Goal: Information Seeking & Learning: Learn about a topic

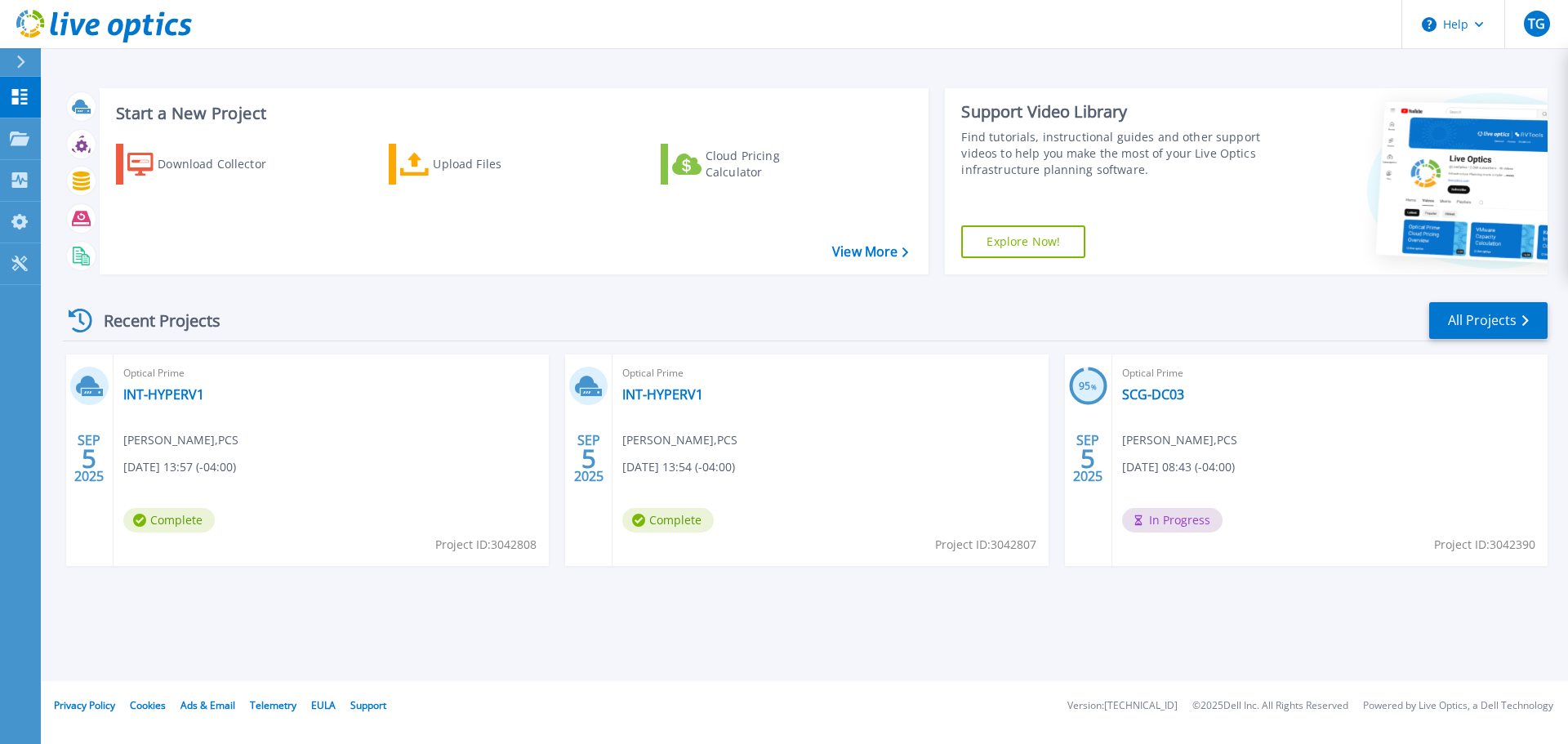
click at [554, 307] on div "Recent Projects All Projects" at bounding box center [805, 321] width 1484 height 40
click at [684, 393] on link "INT-HYPERV1" at bounding box center [662, 394] width 81 height 17
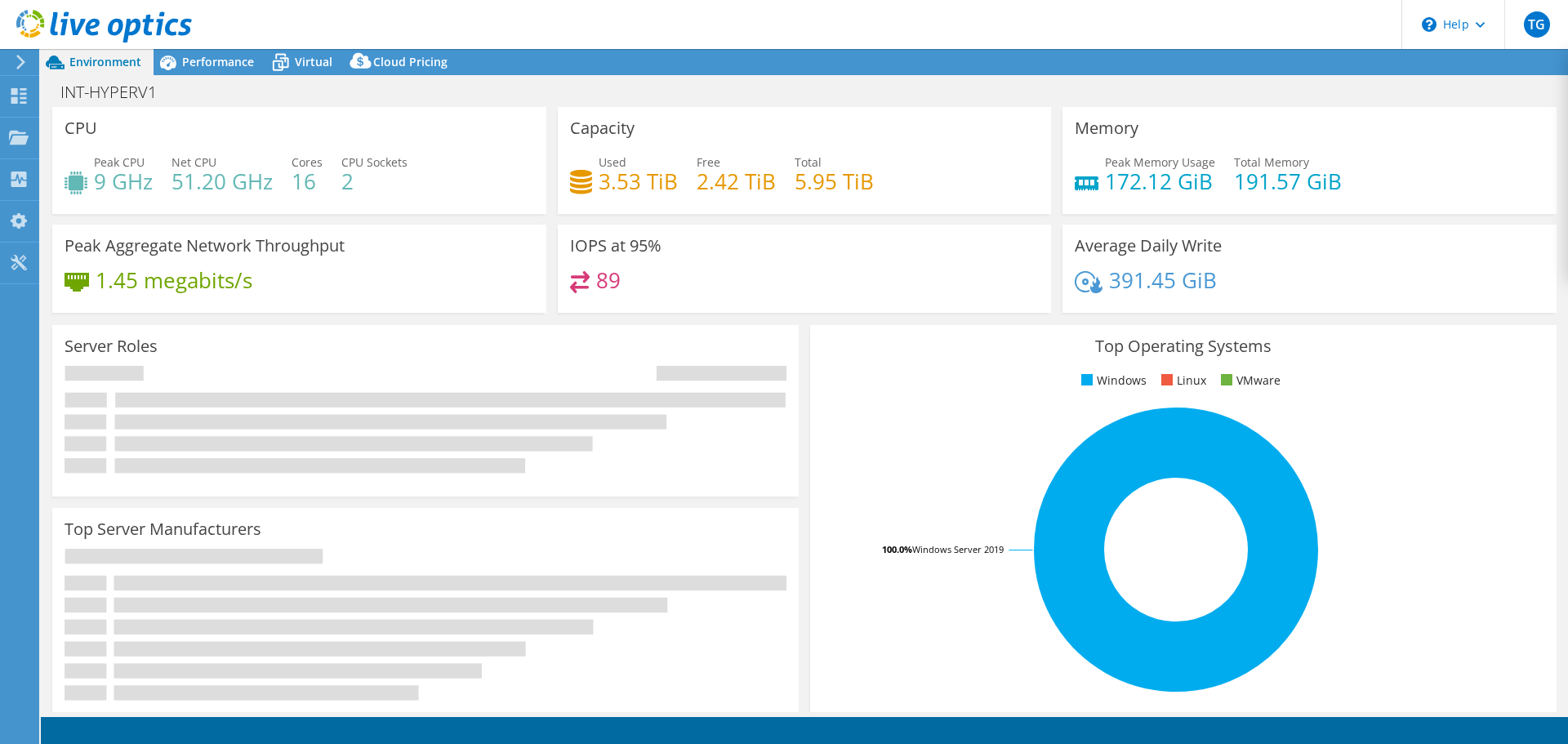
select select "USD"
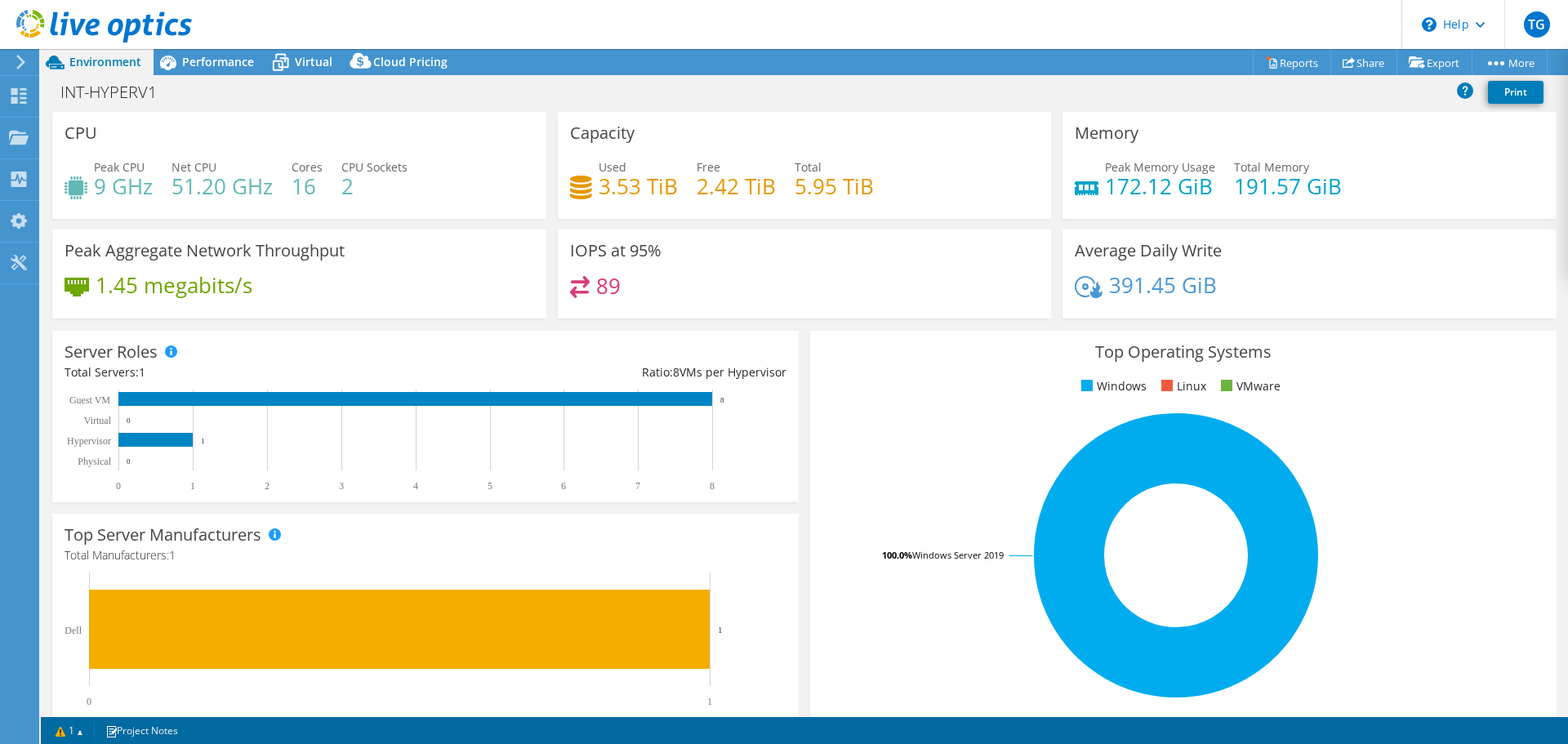
click at [332, 181] on div "Peak CPU 9 GHz Net CPU 51.20 GHz Cores 16 CPU Sockets 2" at bounding box center [299, 185] width 470 height 53
click at [22, 60] on use at bounding box center [21, 62] width 9 height 15
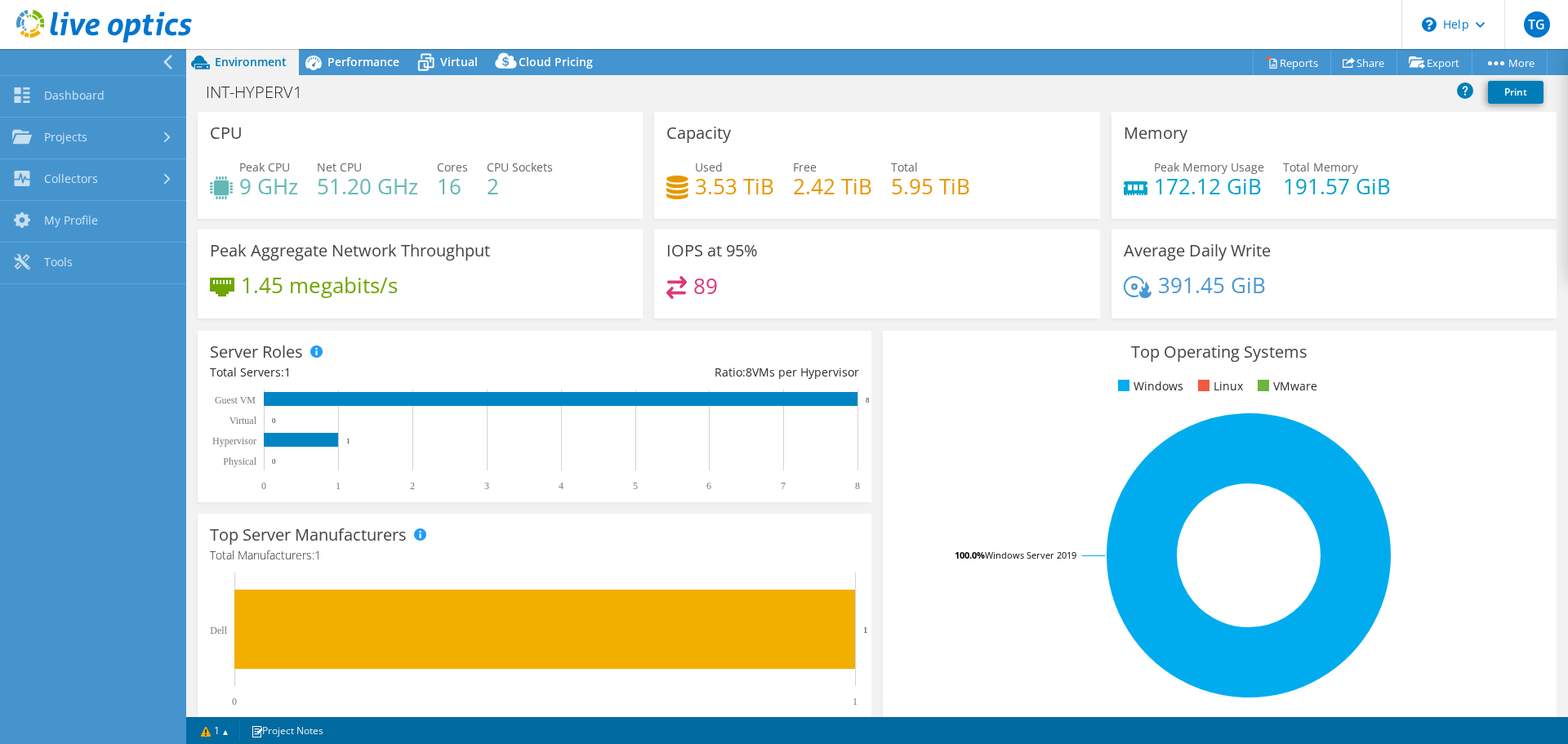
drag, startPoint x: 422, startPoint y: 117, endPoint x: 403, endPoint y: 97, distance: 27.6
click at [422, 117] on div "CPU Peak CPU 9 GHz Net CPU 51.20 GHz Cores 16 CPU Sockets 2" at bounding box center [420, 165] width 445 height 107
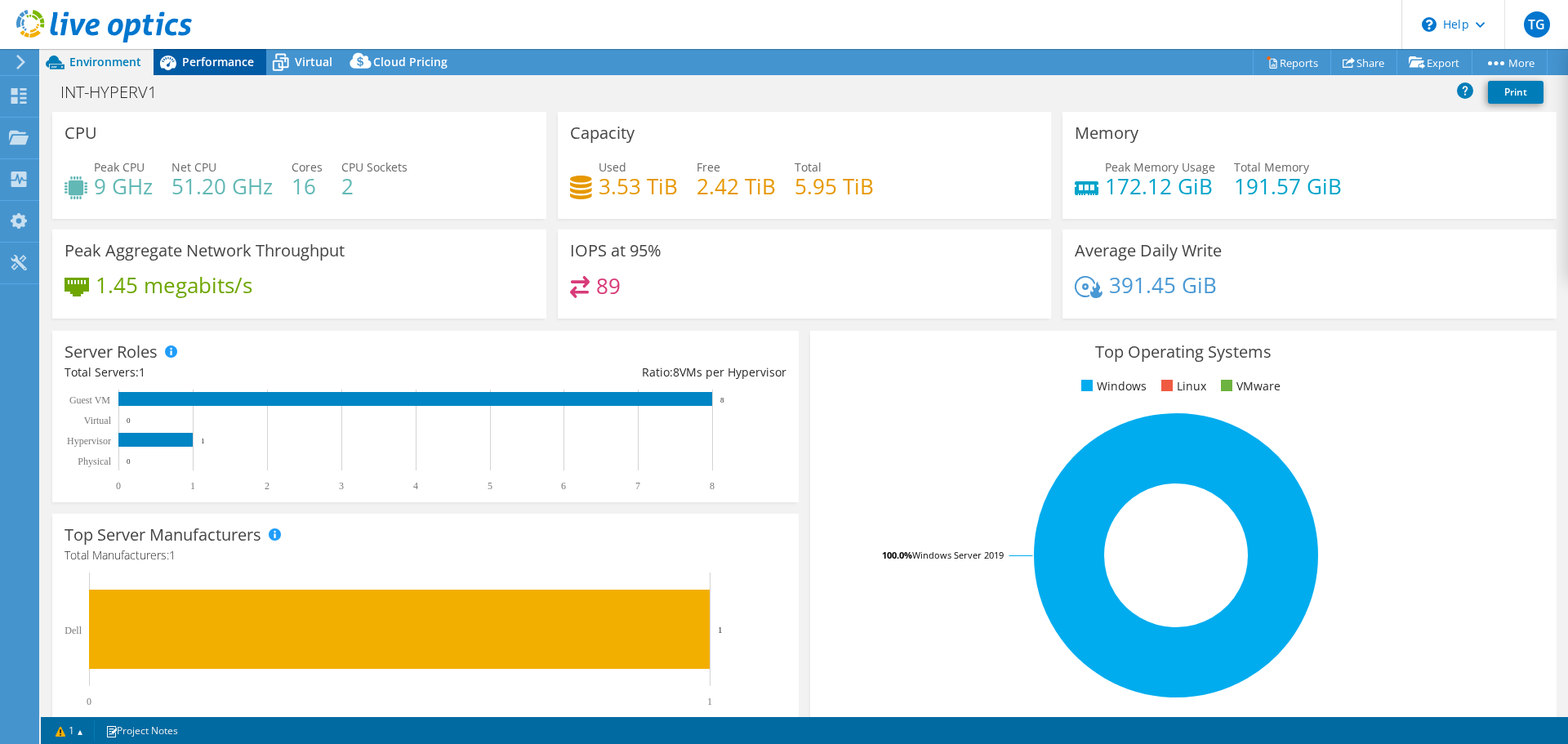
click at [252, 62] on span "Performance" at bounding box center [218, 62] width 72 height 16
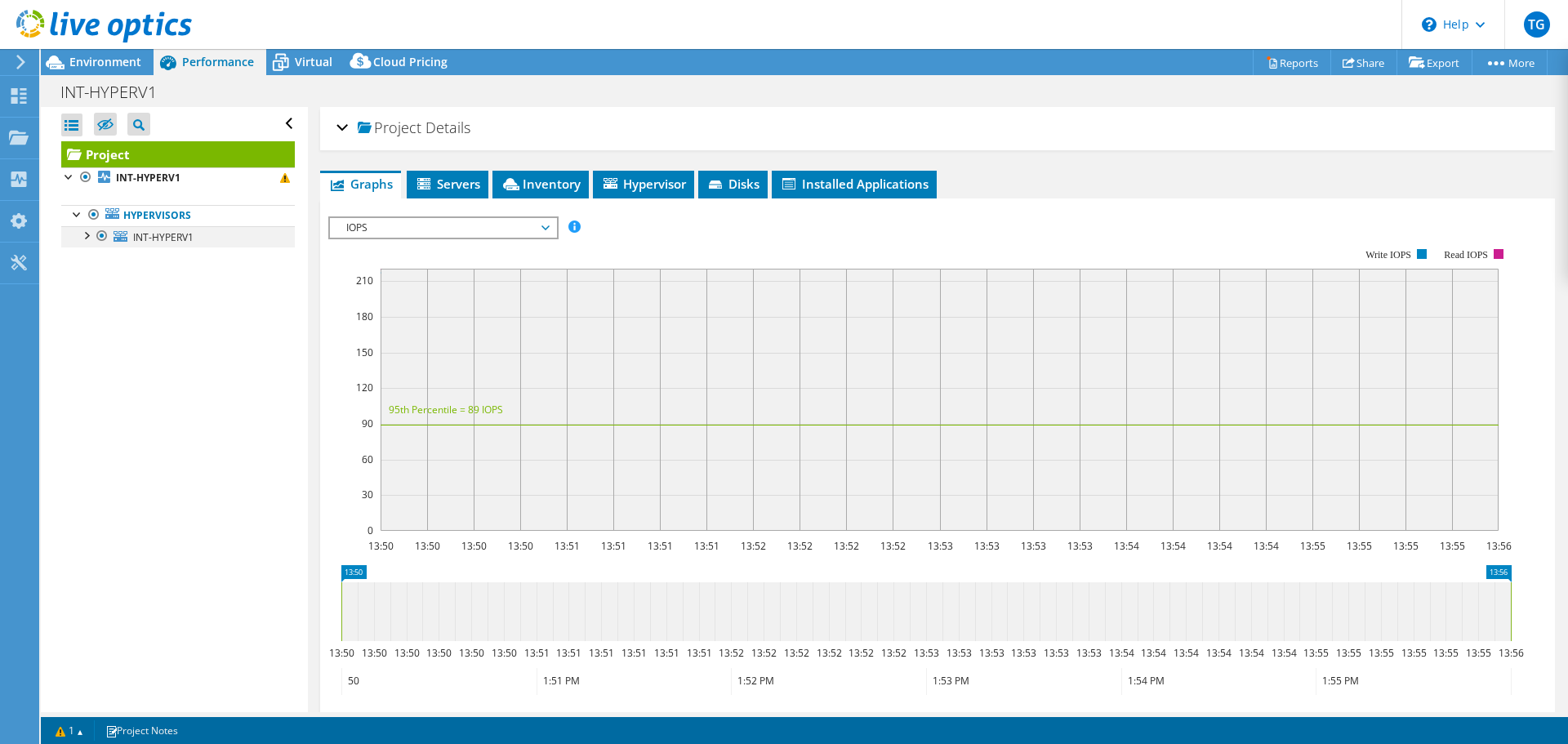
click at [86, 239] on div at bounding box center [85, 234] width 17 height 17
click at [85, 300] on link "Network Interfaces" at bounding box center [179, 302] width 234 height 21
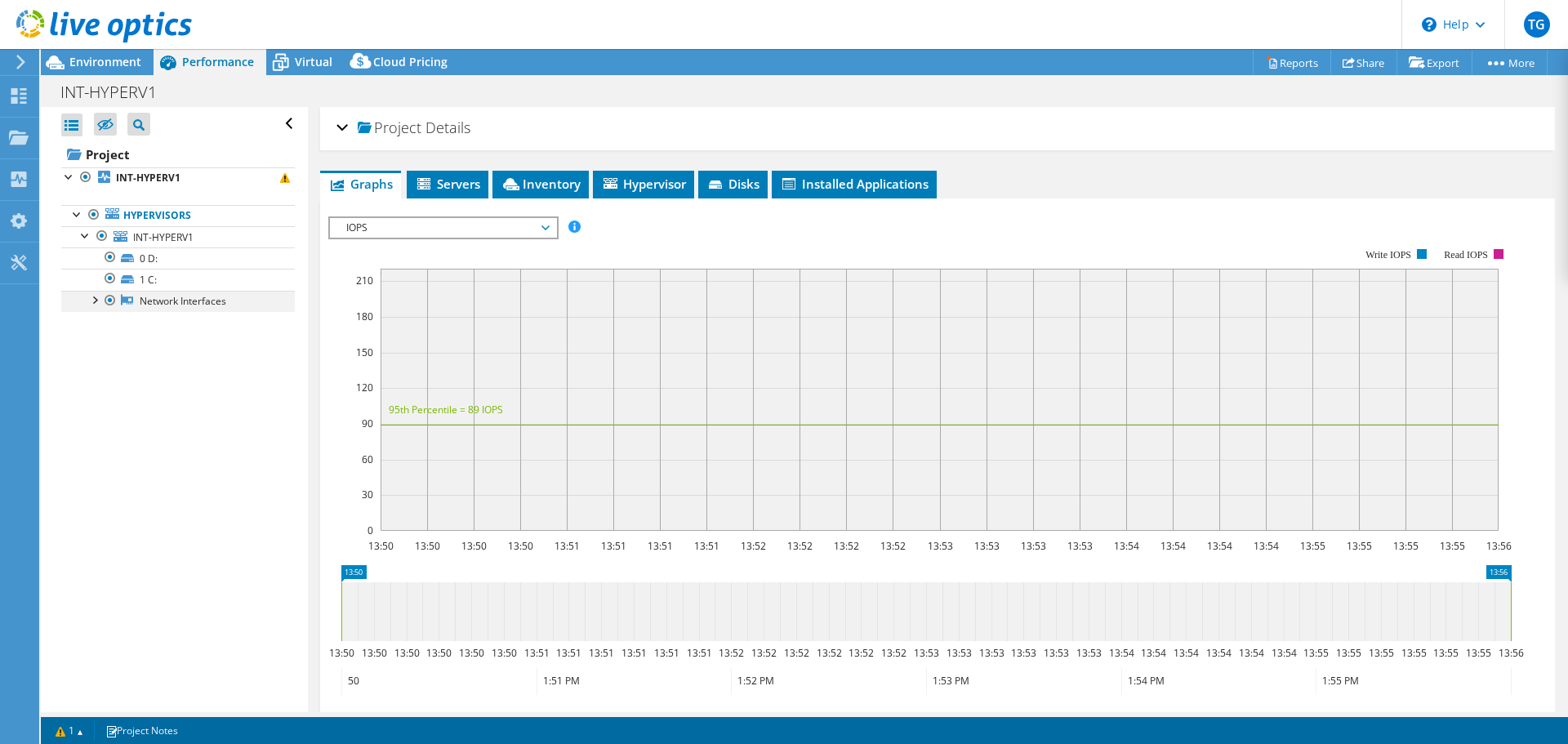
click at [91, 301] on div at bounding box center [93, 299] width 17 height 17
click at [451, 193] on li "Servers" at bounding box center [447, 185] width 82 height 28
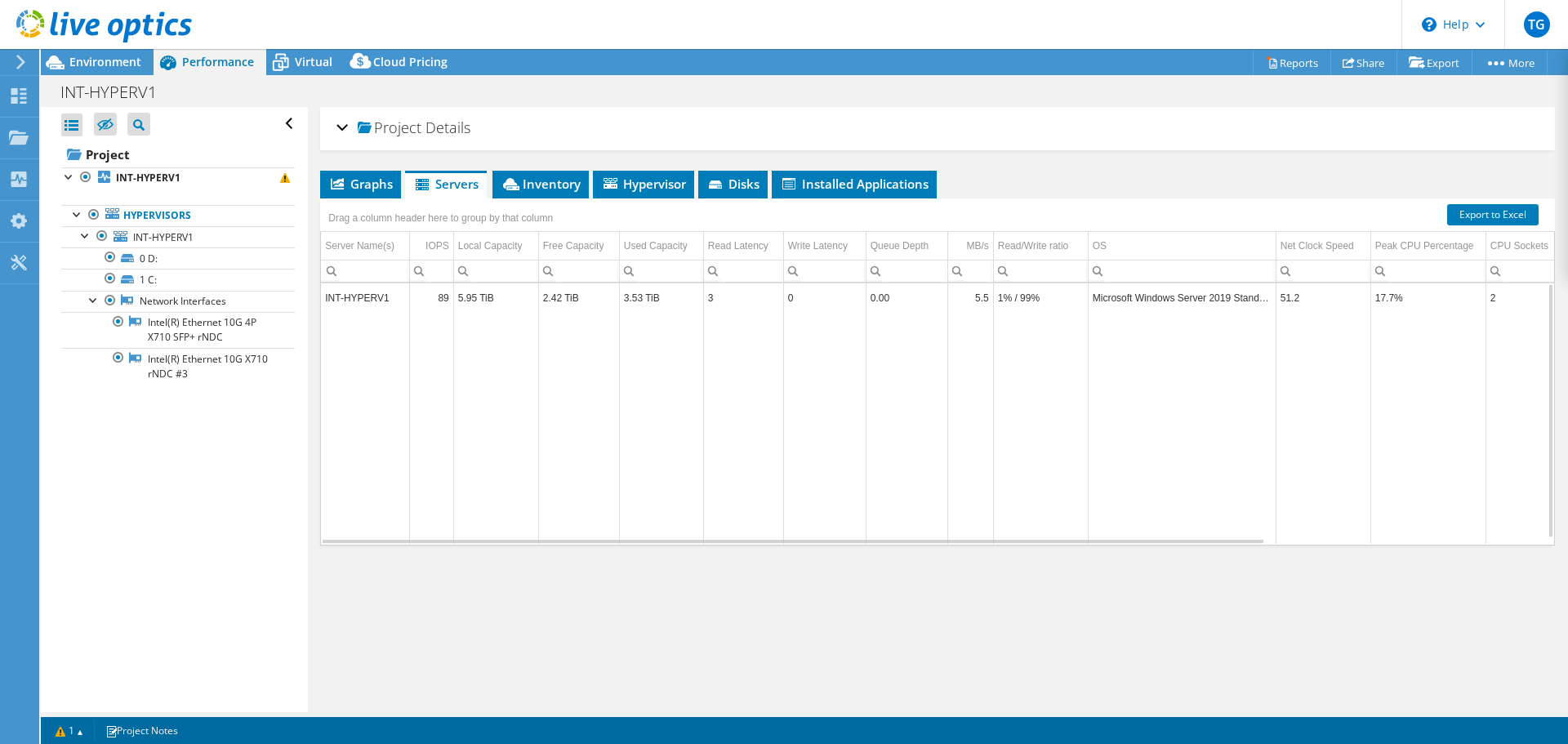
click at [361, 296] on td "INT-HYPERV1" at bounding box center [365, 297] width 88 height 28
click at [885, 187] on span "Installed Applications" at bounding box center [854, 184] width 149 height 17
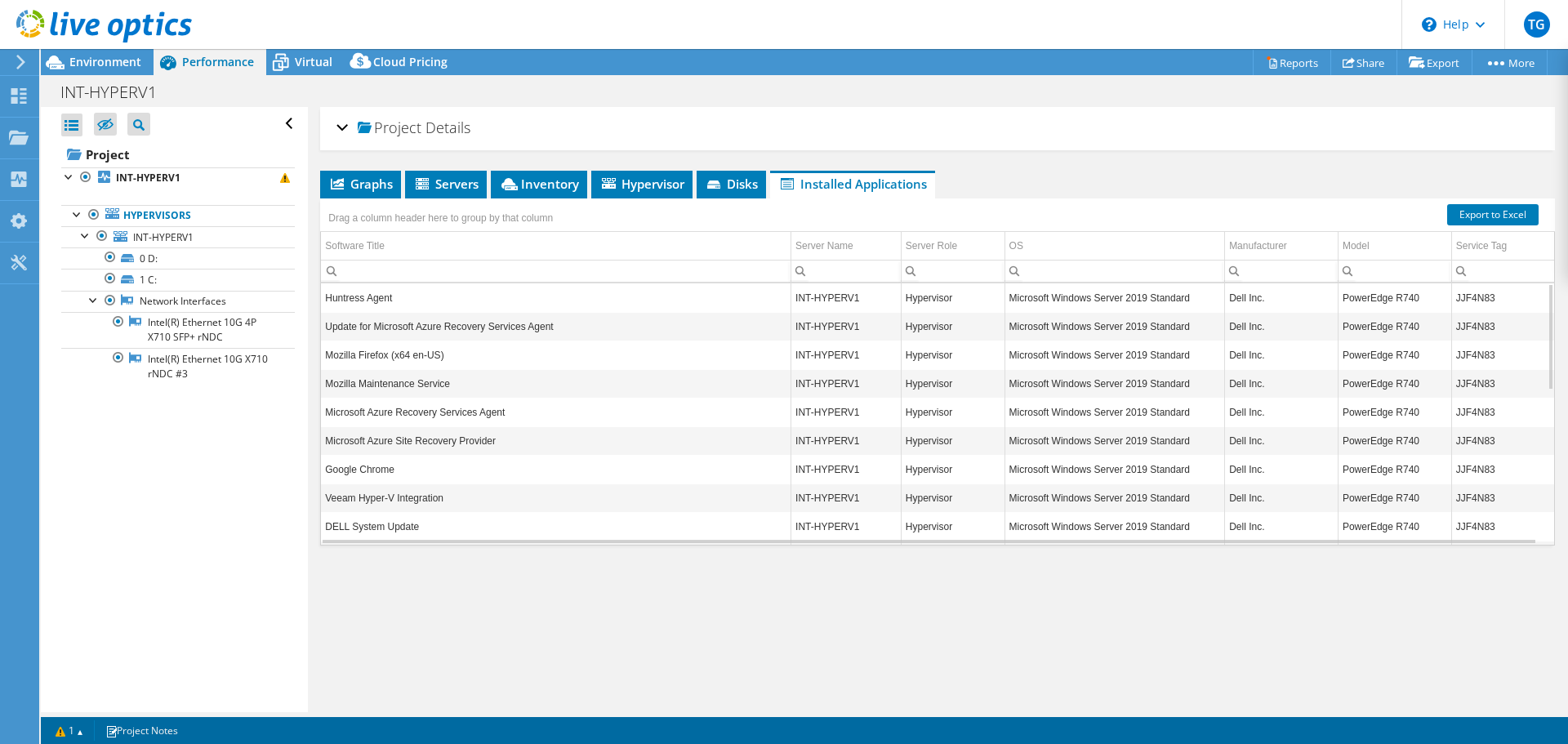
click at [1325, 127] on div "Project Details" at bounding box center [937, 128] width 1202 height 35
